Goal: Download file/media

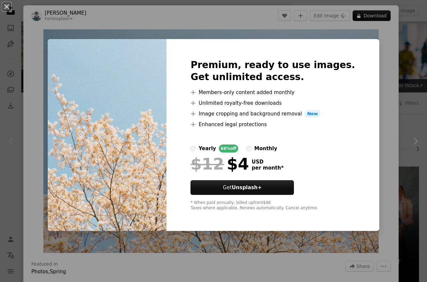
click at [359, 43] on div "Premium, ready to use images. Get unlimited access. A plus sign Members-only co…" at bounding box center [272, 135] width 212 height 192
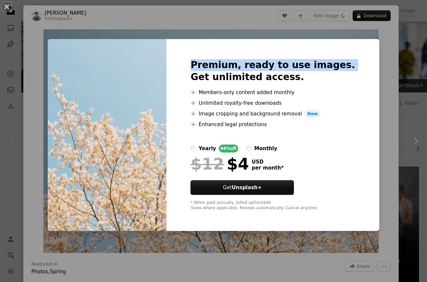
click at [359, 43] on div "Premium, ready to use images. Get unlimited access. A plus sign Members-only co…" at bounding box center [272, 135] width 212 height 192
click at [128, 74] on img at bounding box center [107, 135] width 119 height 192
click at [130, 75] on img at bounding box center [107, 135] width 119 height 192
click at [8, 8] on button "An X shape" at bounding box center [7, 7] width 8 height 8
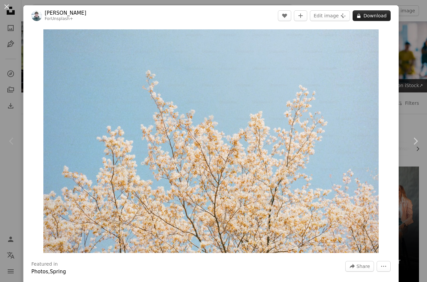
click at [363, 13] on button "A lock Download" at bounding box center [371, 15] width 38 height 11
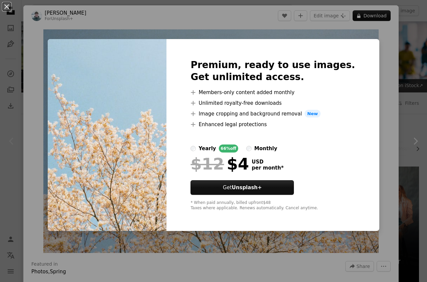
click at [8, 8] on button "An X shape" at bounding box center [7, 7] width 8 height 8
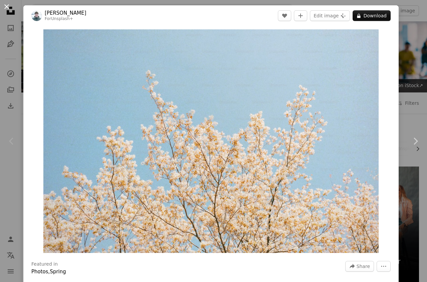
click at [8, 6] on button "An X shape" at bounding box center [7, 7] width 8 height 8
